Goal: Information Seeking & Learning: Learn about a topic

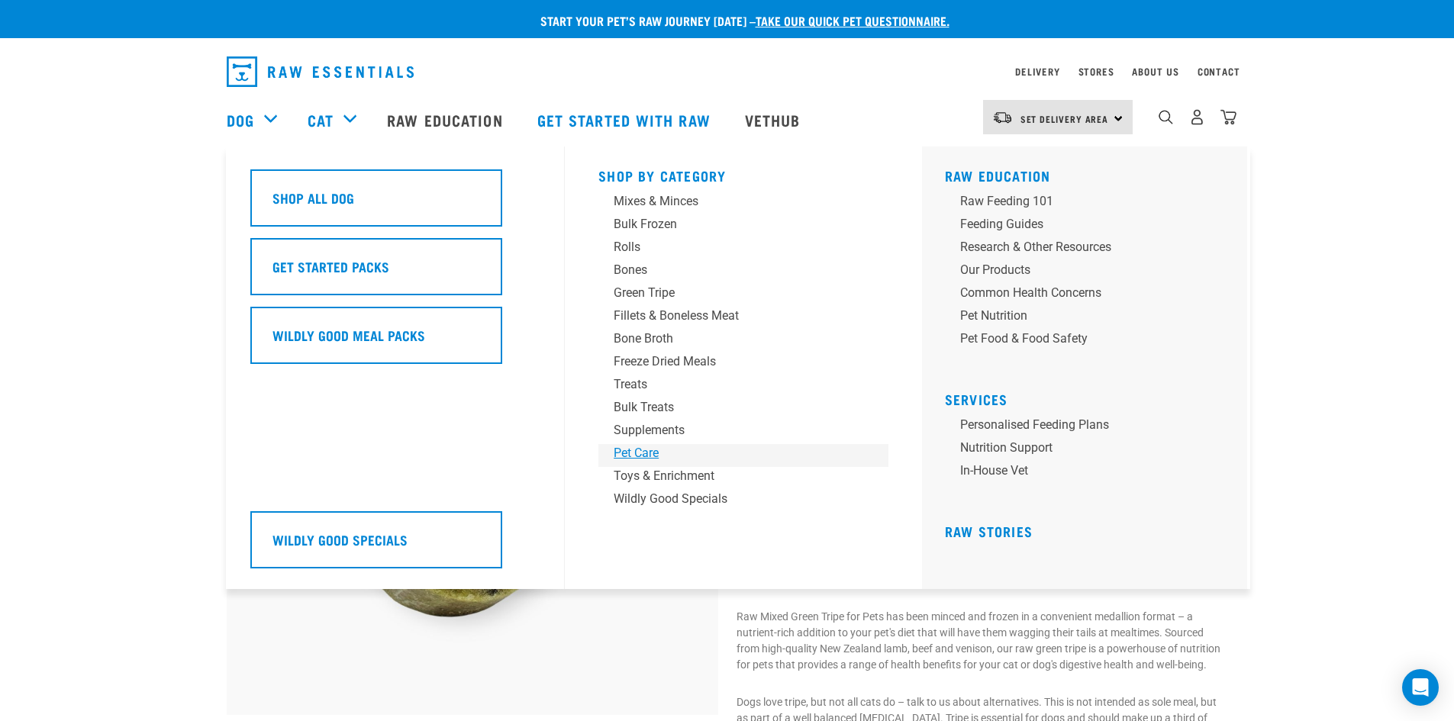
click at [644, 449] on div "Pet Care" at bounding box center [733, 453] width 238 height 18
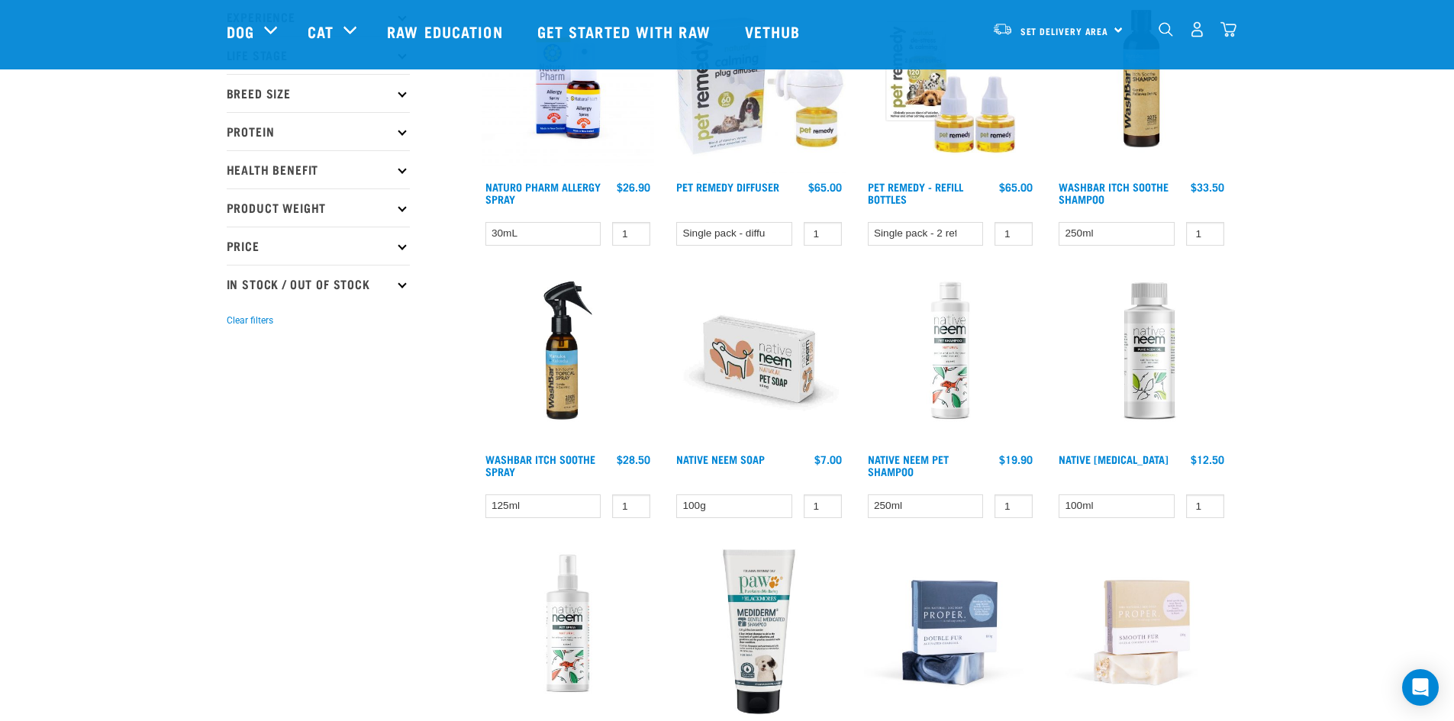
scroll to position [228, 0]
click at [698, 456] on link "Native Neem Soap" at bounding box center [720, 458] width 89 height 5
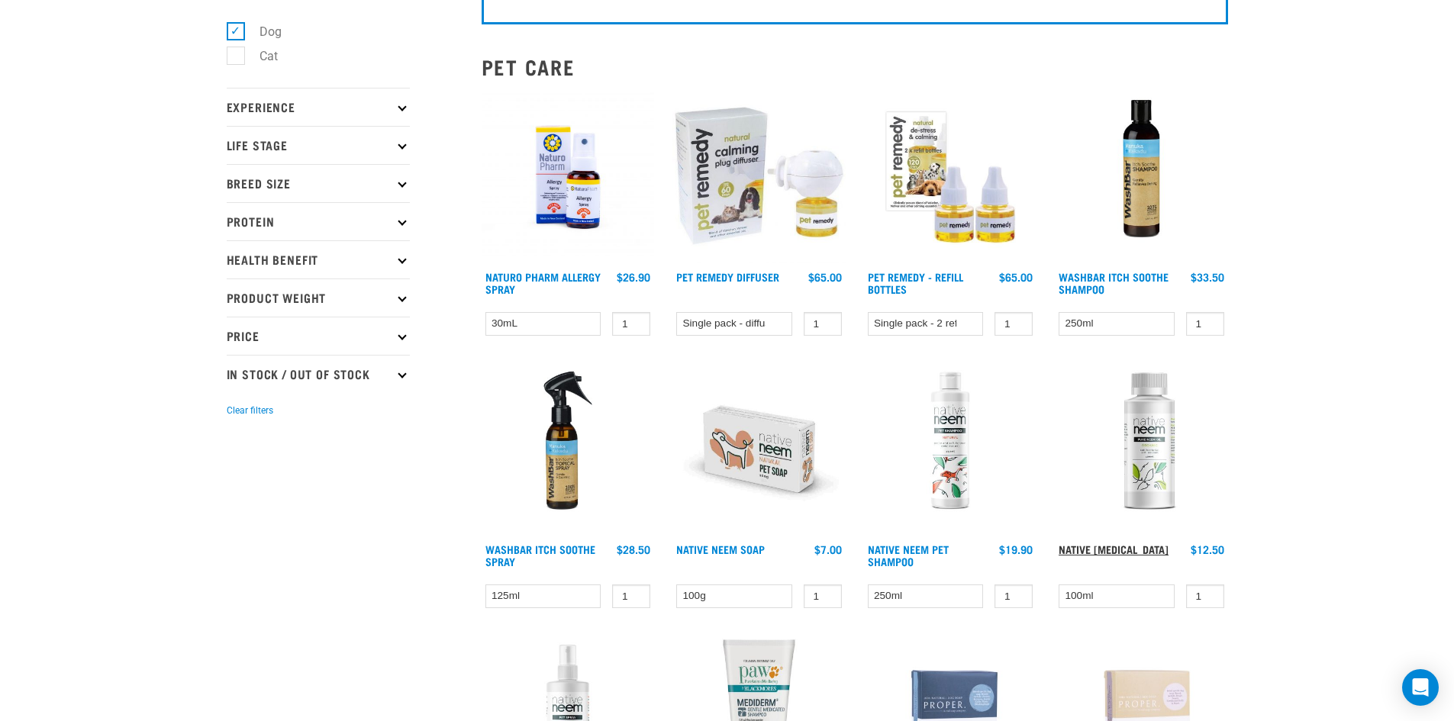
click at [1114, 547] on link "Native [MEDICAL_DATA]" at bounding box center [1114, 549] width 110 height 5
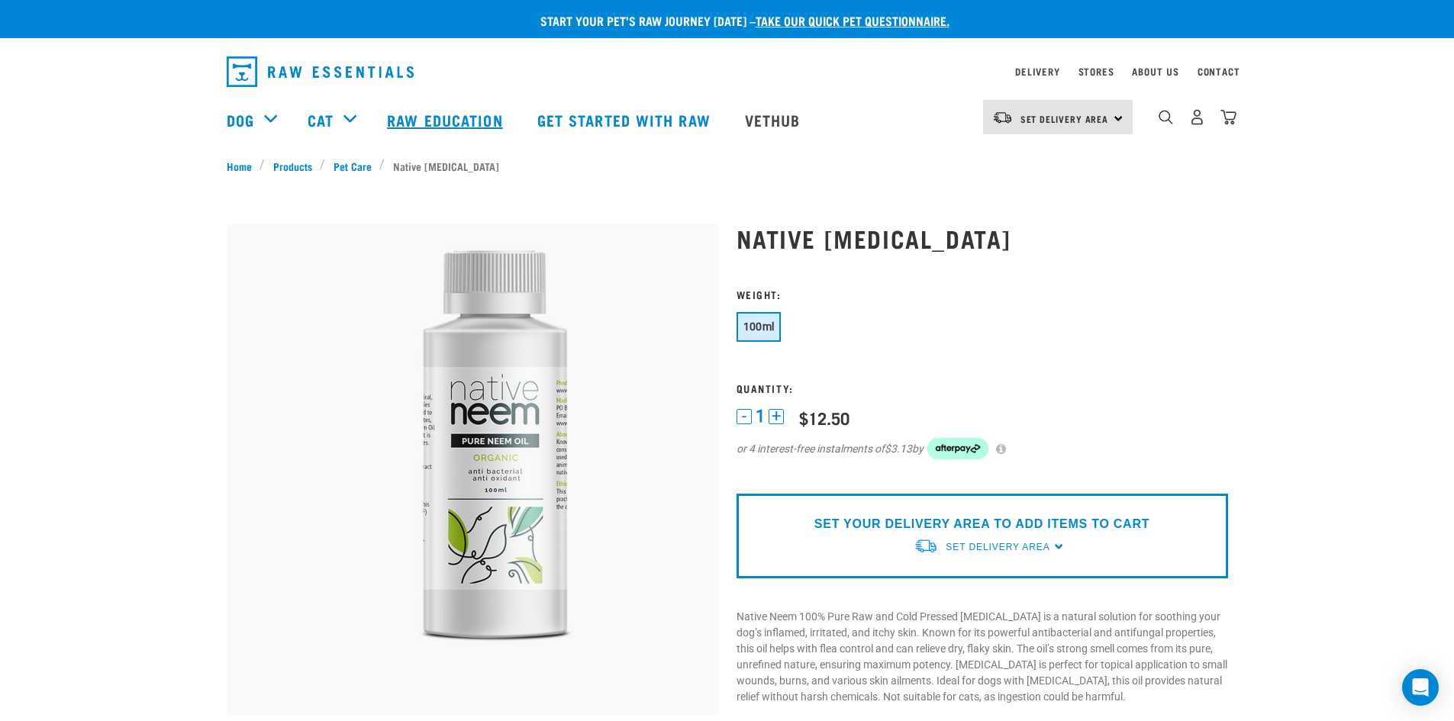
click at [426, 120] on link "Raw Education" at bounding box center [447, 119] width 150 height 61
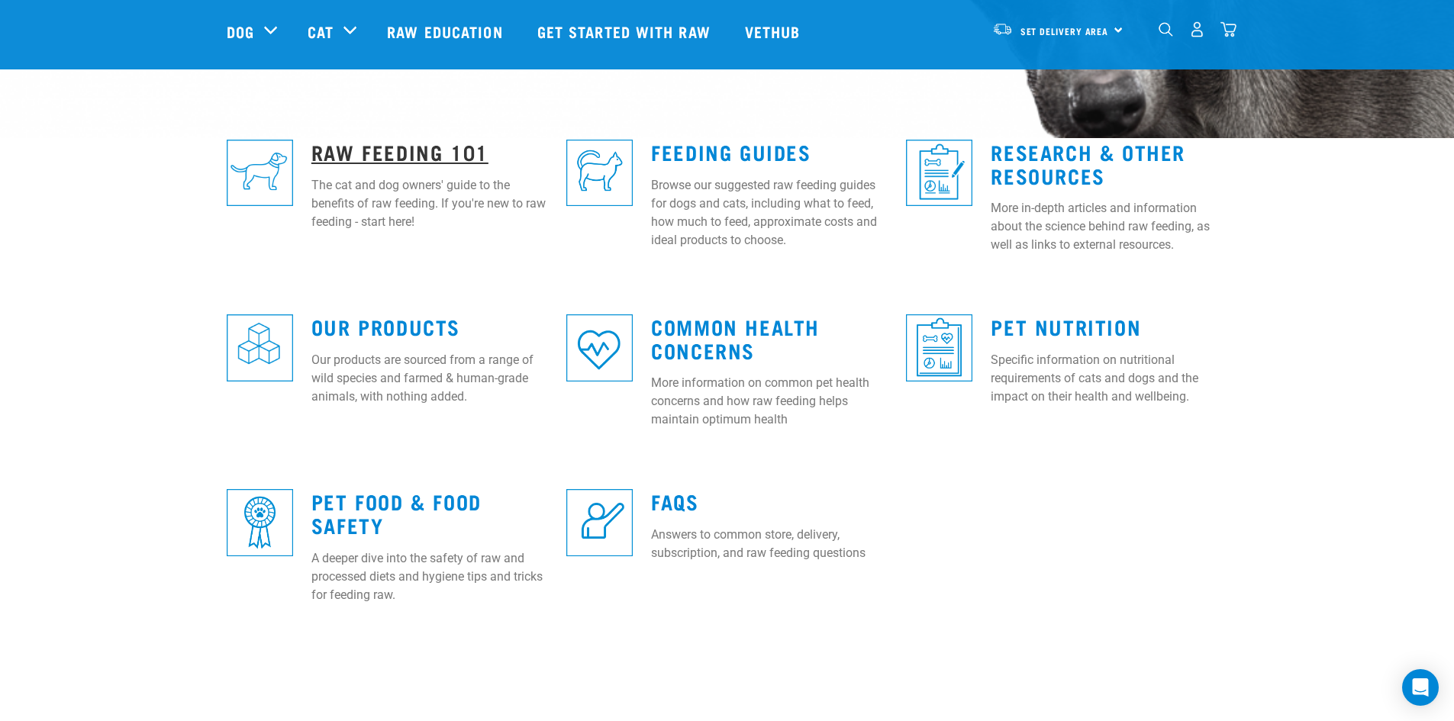
scroll to position [382, 0]
click at [424, 147] on link "Raw Feeding 101" at bounding box center [399, 150] width 177 height 11
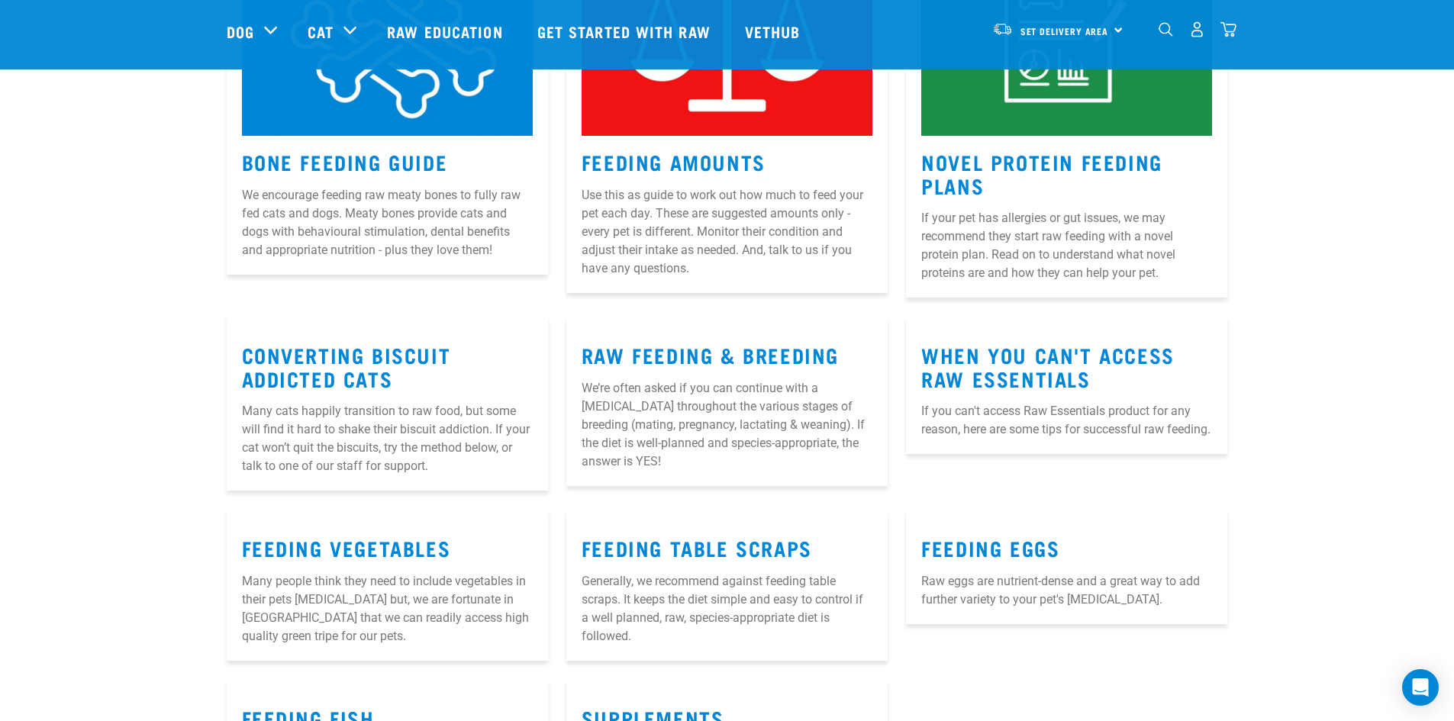
scroll to position [1602, 0]
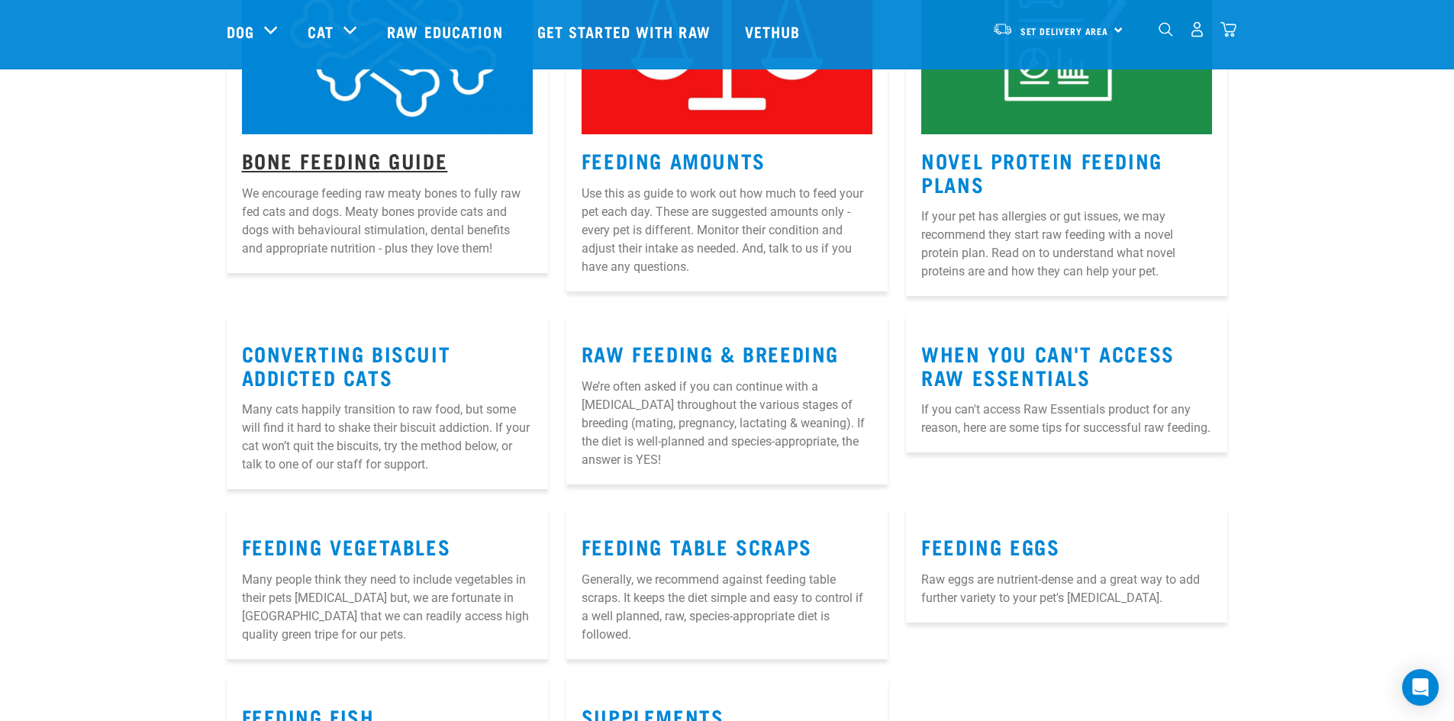
click at [297, 154] on link "Bone Feeding Guide" at bounding box center [345, 159] width 206 height 11
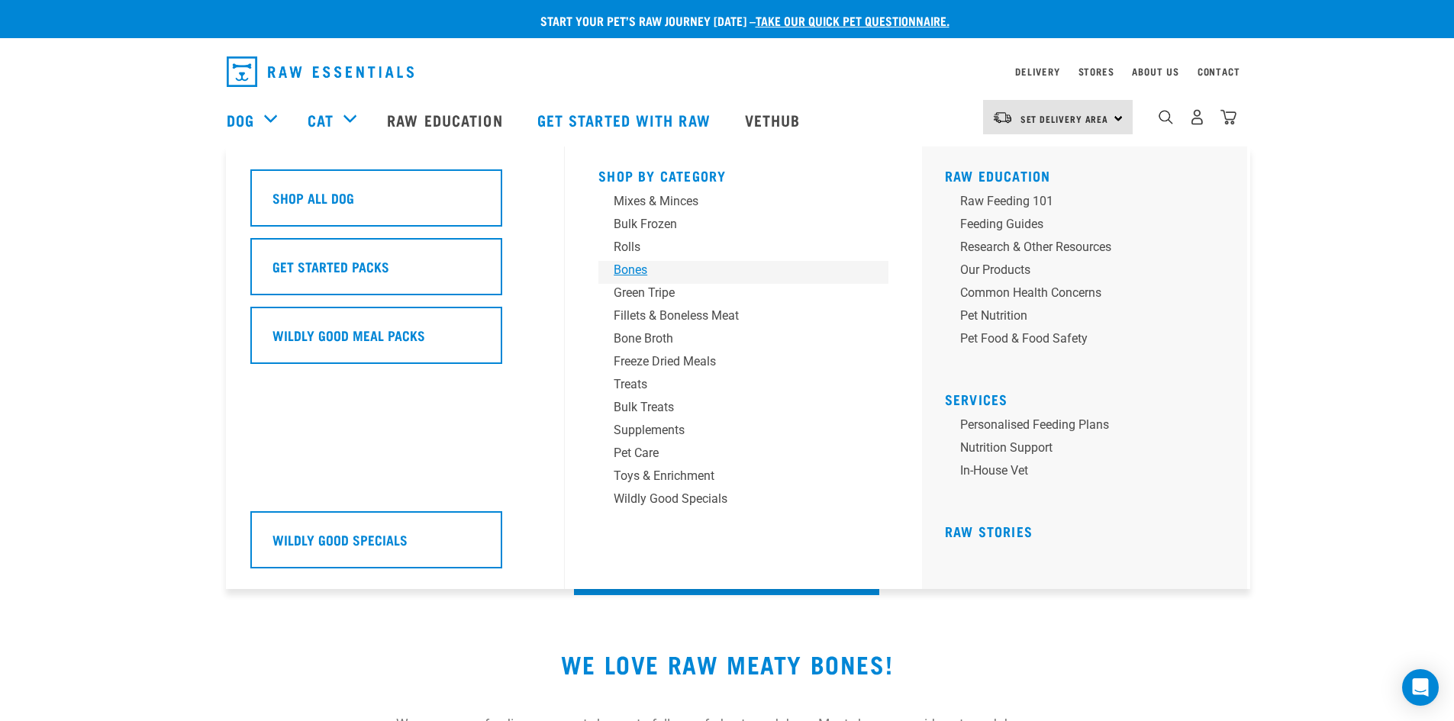
click at [656, 266] on div "Bones" at bounding box center [733, 270] width 238 height 18
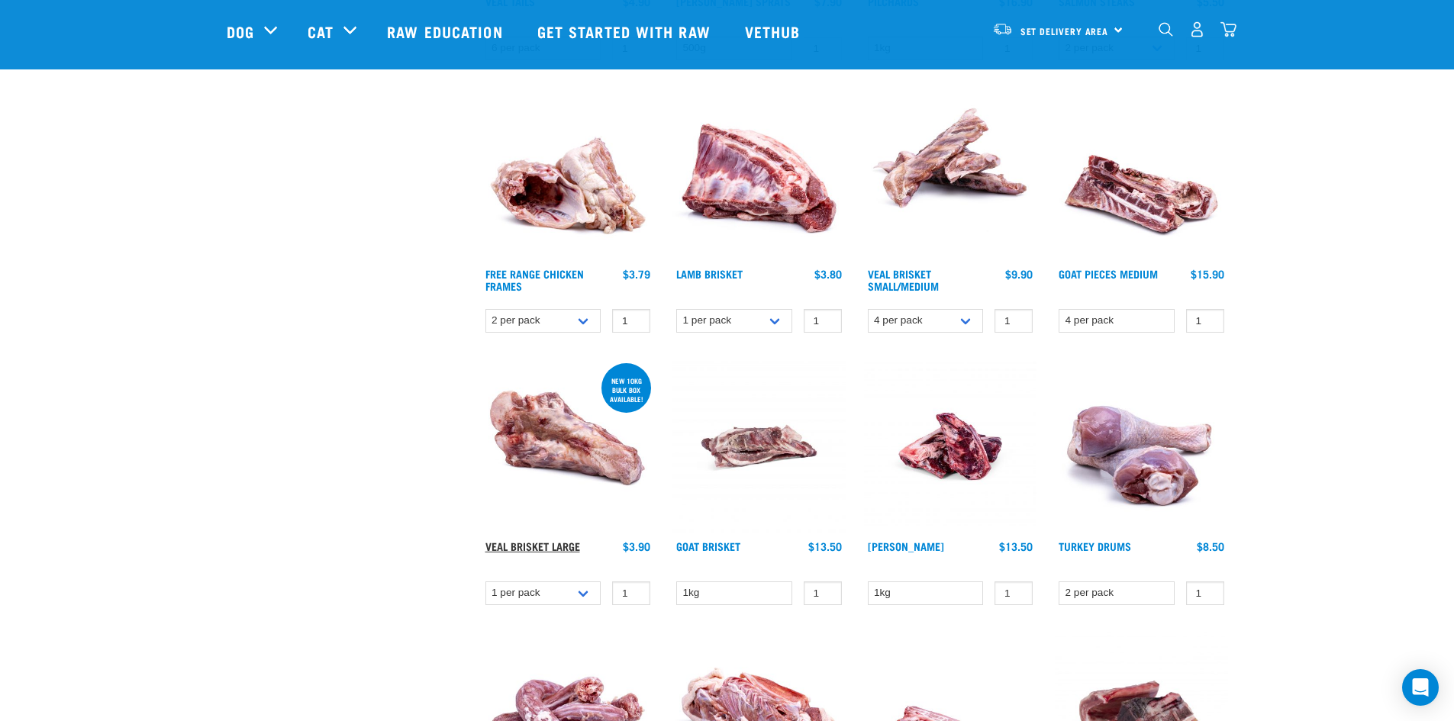
click at [557, 548] on link "Veal Brisket Large" at bounding box center [532, 545] width 95 height 5
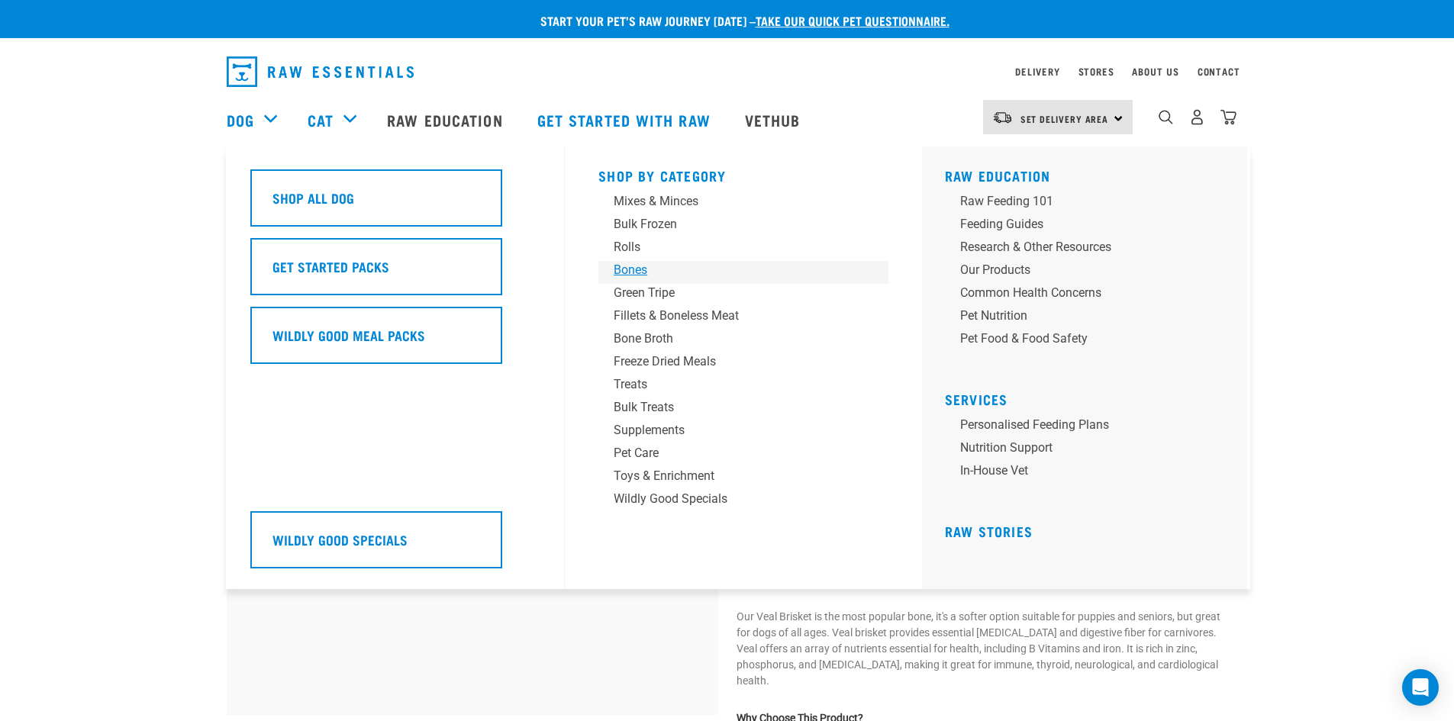
click at [653, 270] on div "Bones" at bounding box center [733, 270] width 238 height 18
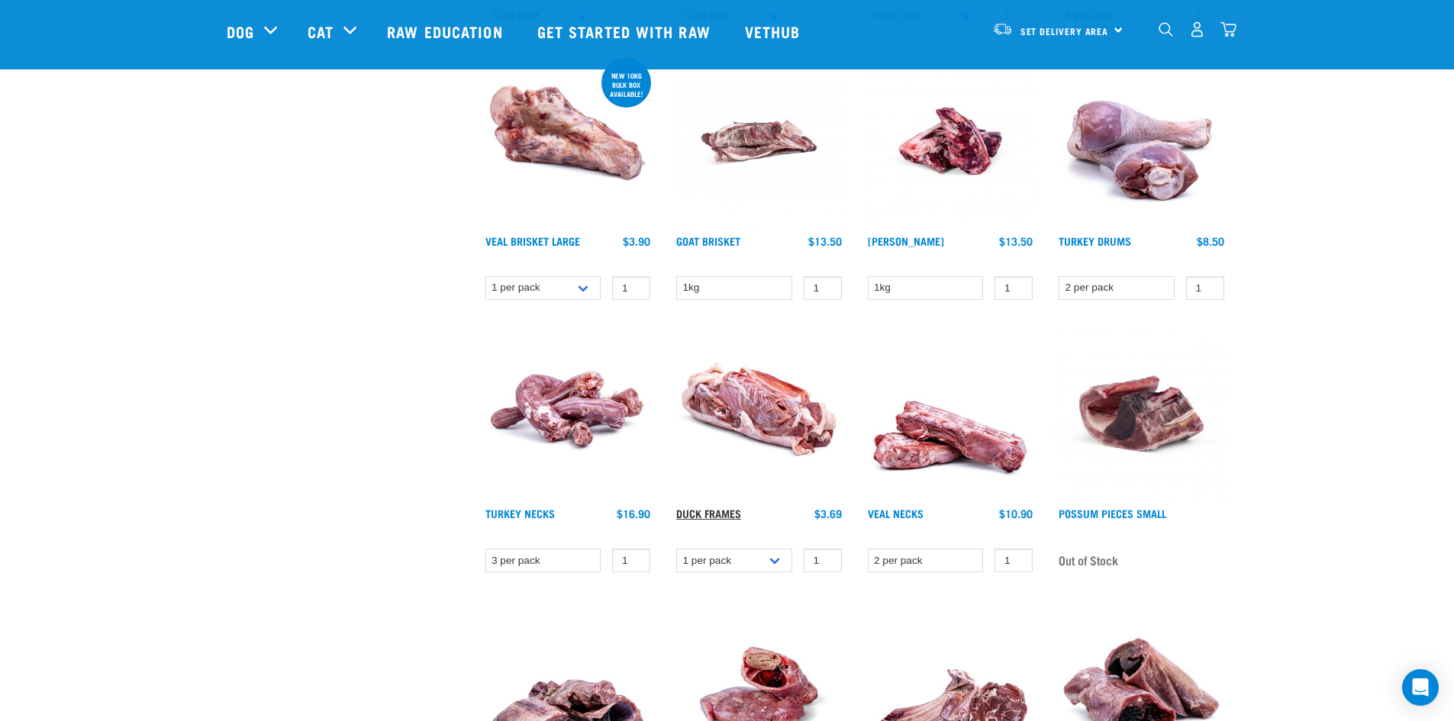
scroll to position [992, 0]
click at [698, 515] on link "Duck Frames" at bounding box center [708, 512] width 65 height 5
